Goal: Task Accomplishment & Management: Use online tool/utility

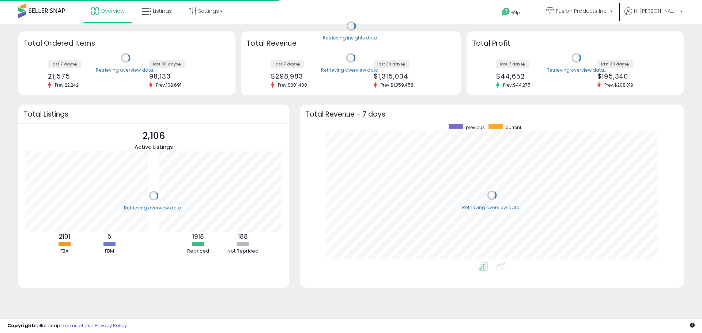
scroll to position [138, 369]
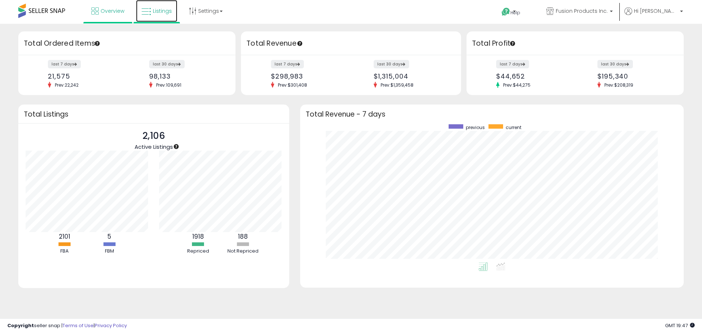
click at [159, 14] on span "Listings" at bounding box center [162, 10] width 19 height 7
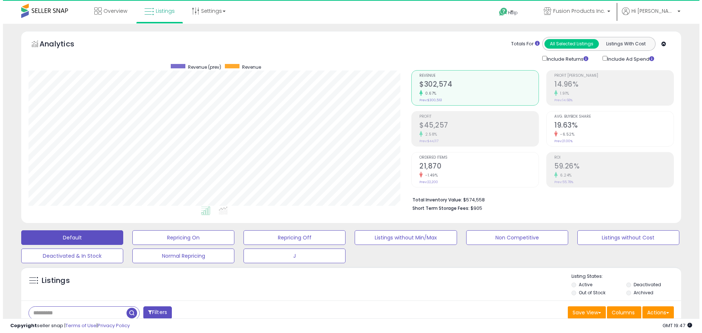
scroll to position [150, 383]
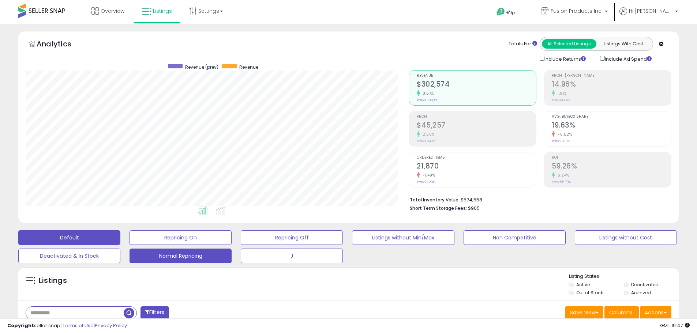
click at [194, 245] on button "Normal Repricing" at bounding box center [180, 237] width 102 height 15
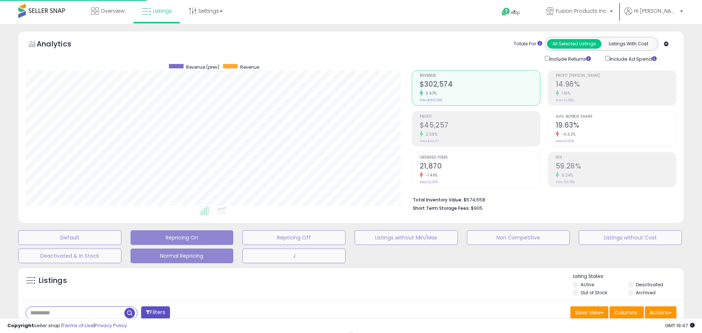
scroll to position [365482, 365246]
type input "**********"
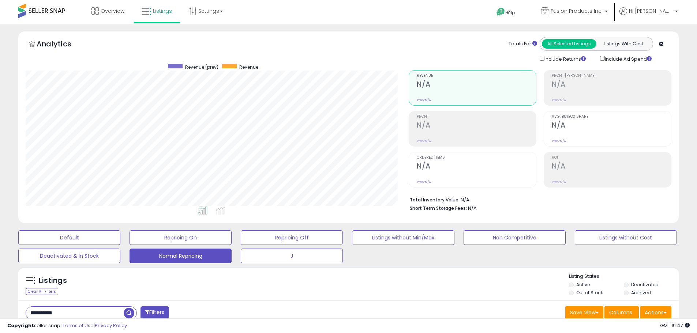
scroll to position [150, 383]
